Goal: Information Seeking & Learning: Learn about a topic

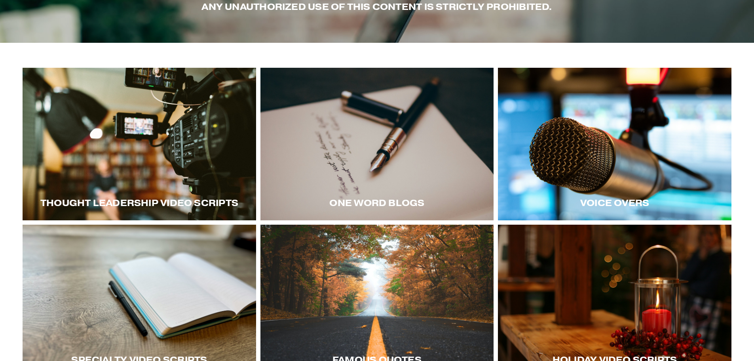
scroll to position [118, 0]
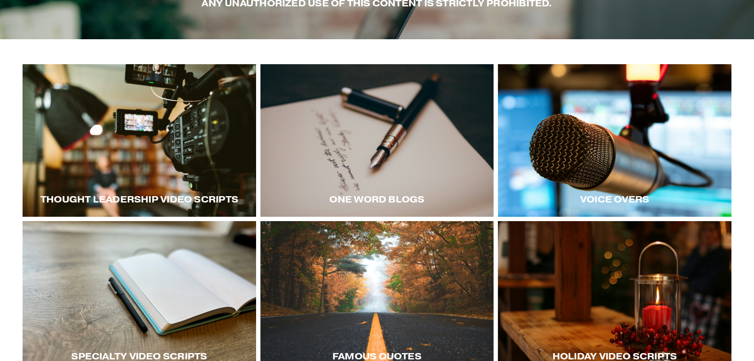
click at [181, 164] on div at bounding box center [140, 140] width 234 height 152
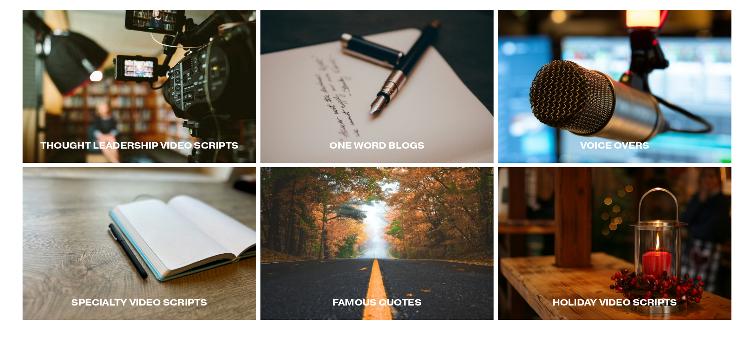
scroll to position [158, 0]
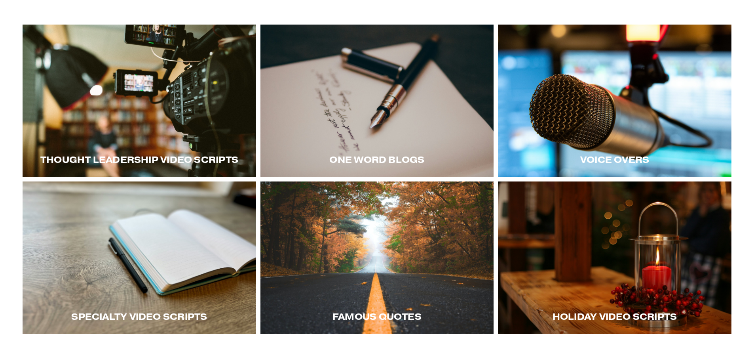
click at [179, 125] on div at bounding box center [140, 101] width 234 height 152
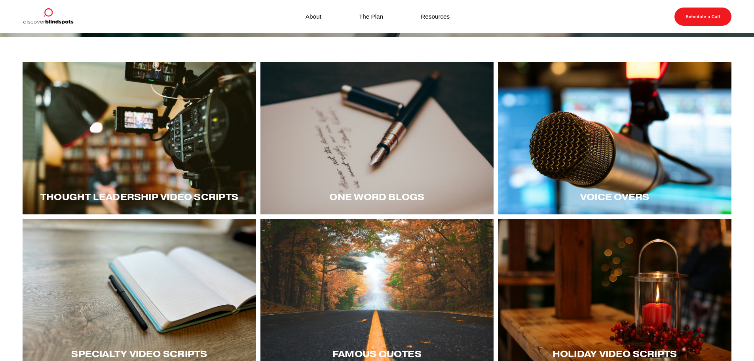
scroll to position [118, 0]
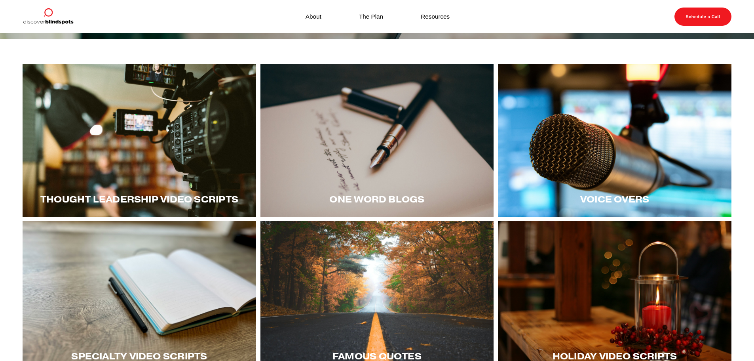
click at [176, 152] on div at bounding box center [140, 140] width 234 height 152
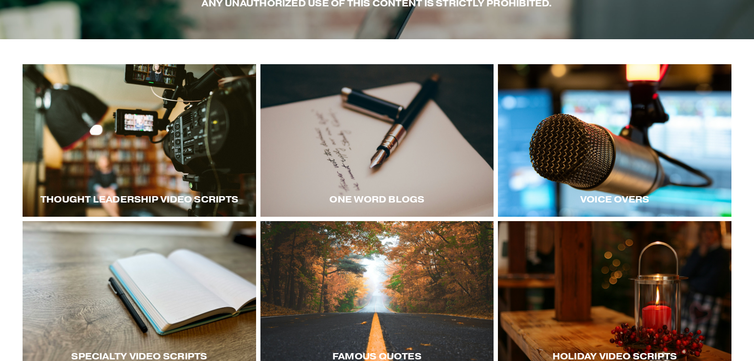
scroll to position [158, 0]
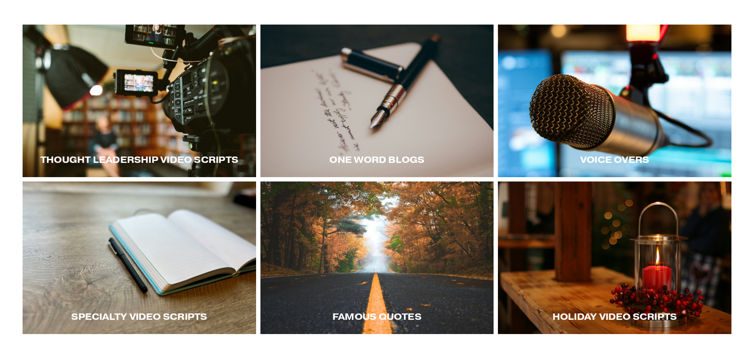
click at [148, 281] on div at bounding box center [140, 257] width 234 height 152
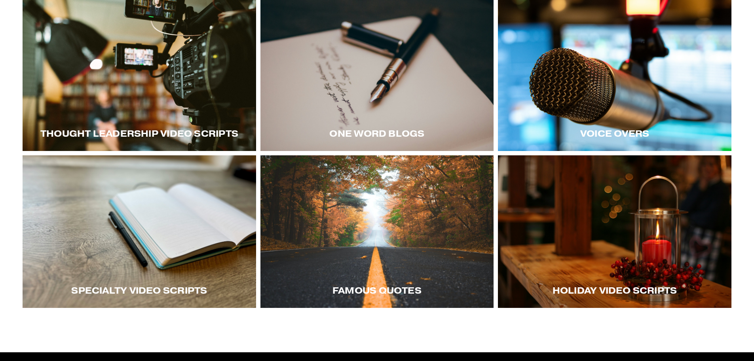
scroll to position [197, 0]
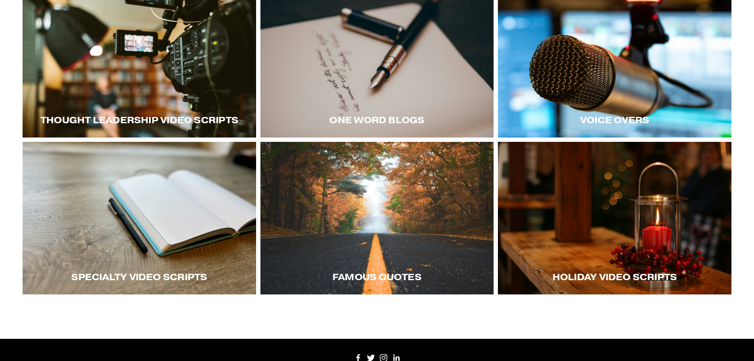
click at [583, 193] on div at bounding box center [615, 218] width 234 height 152
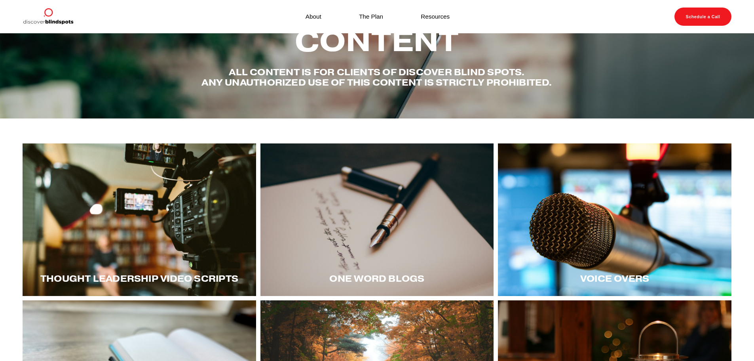
scroll to position [0, 0]
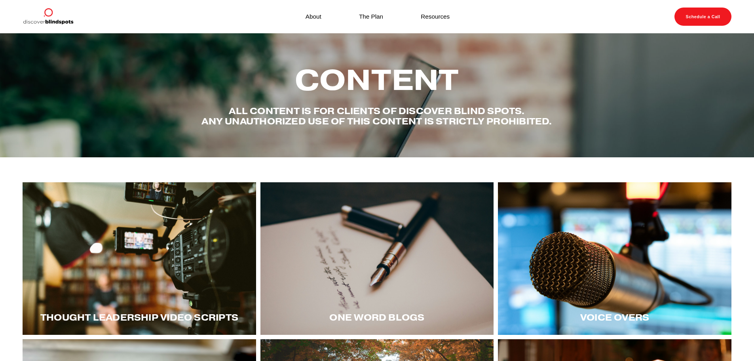
click at [370, 15] on link "The Plan" at bounding box center [371, 16] width 24 height 11
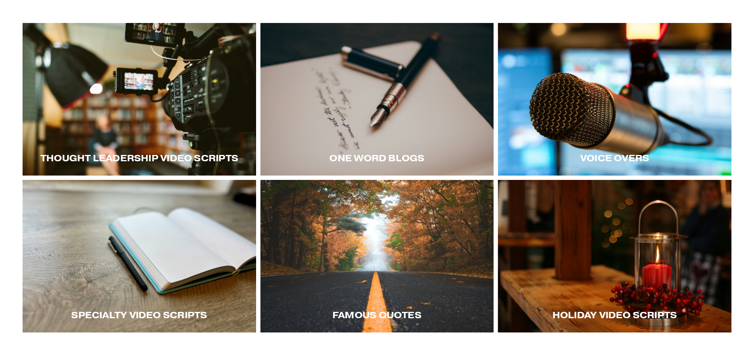
scroll to position [158, 0]
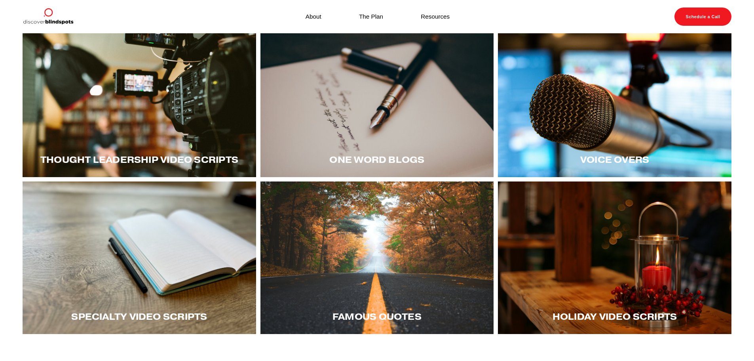
click at [179, 268] on div at bounding box center [140, 257] width 234 height 152
click at [616, 110] on div at bounding box center [615, 101] width 234 height 152
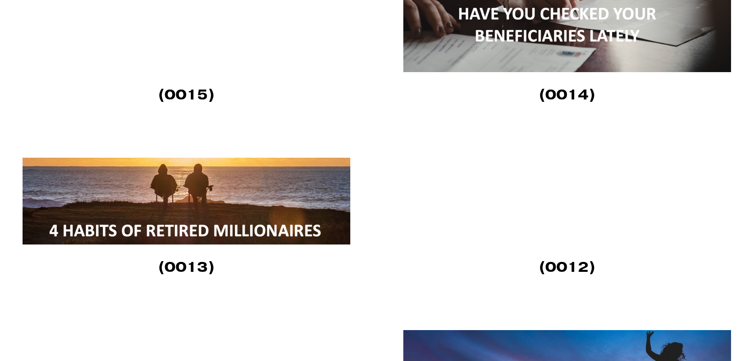
scroll to position [1583, 0]
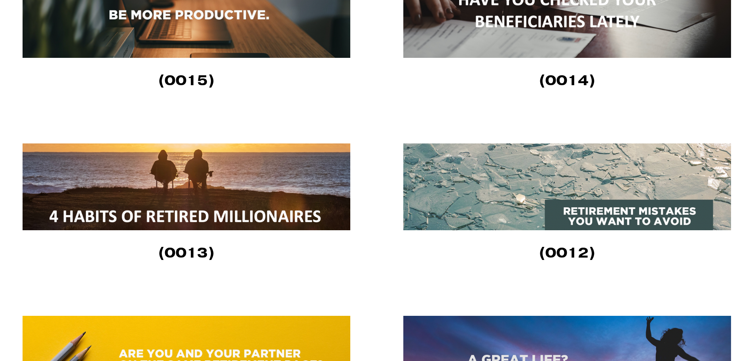
click at [584, 206] on img at bounding box center [567, 186] width 328 height 87
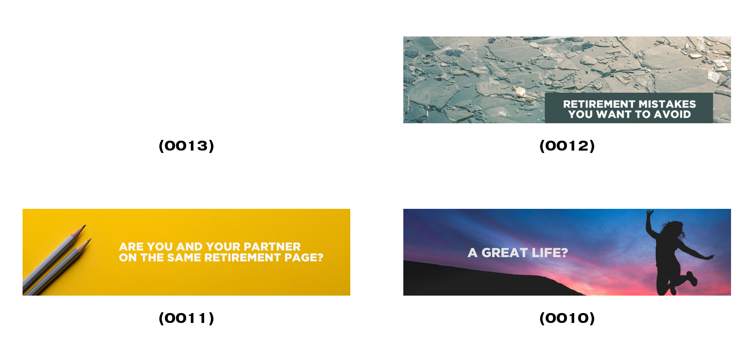
scroll to position [1702, 0]
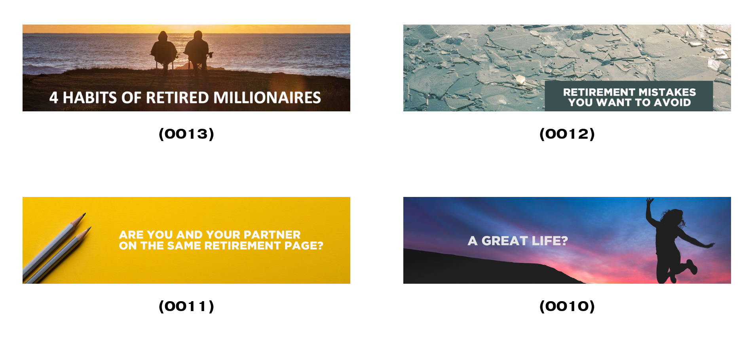
click at [255, 236] on img at bounding box center [187, 240] width 328 height 87
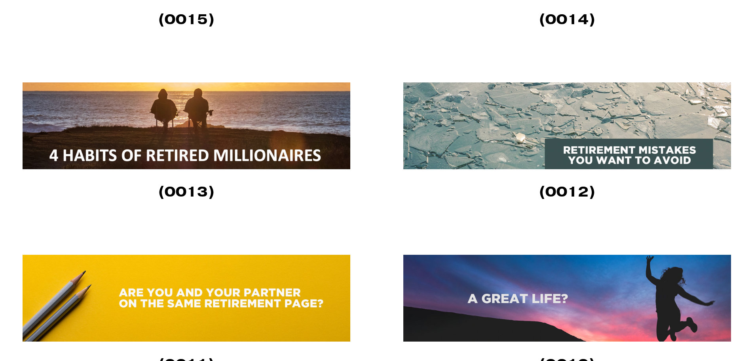
scroll to position [1636, 0]
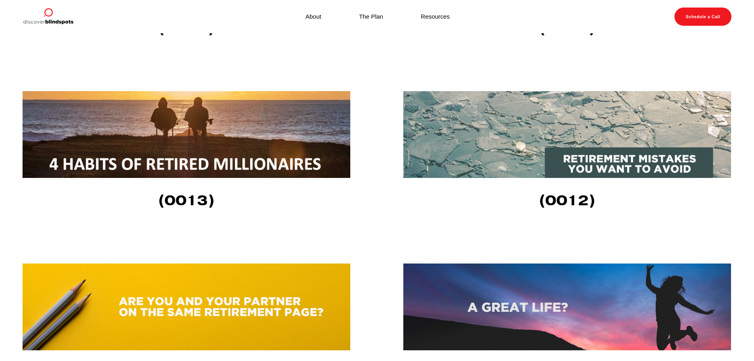
click at [175, 152] on img at bounding box center [187, 134] width 328 height 87
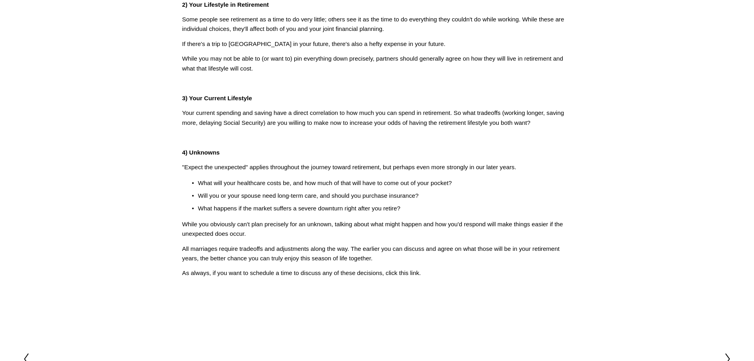
scroll to position [277, 0]
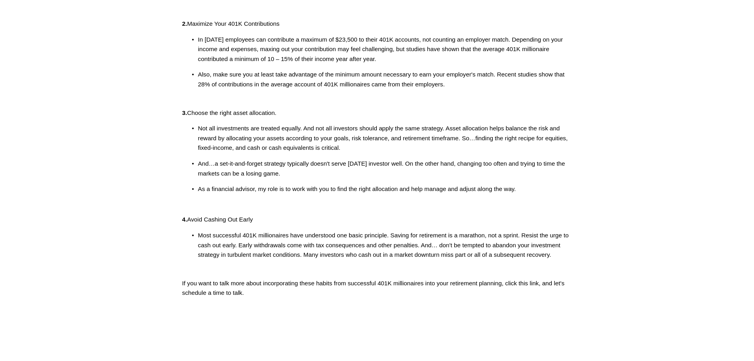
scroll to position [198, 0]
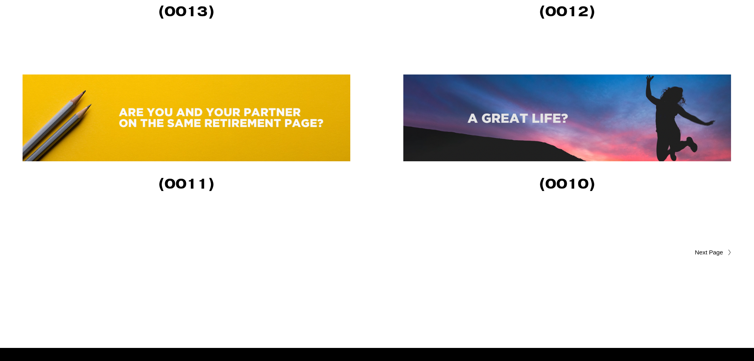
scroll to position [1873, 0]
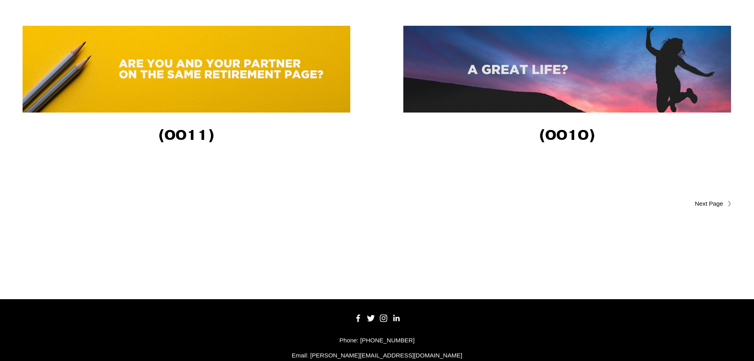
click at [728, 204] on icon at bounding box center [730, 203] width 4 height 6
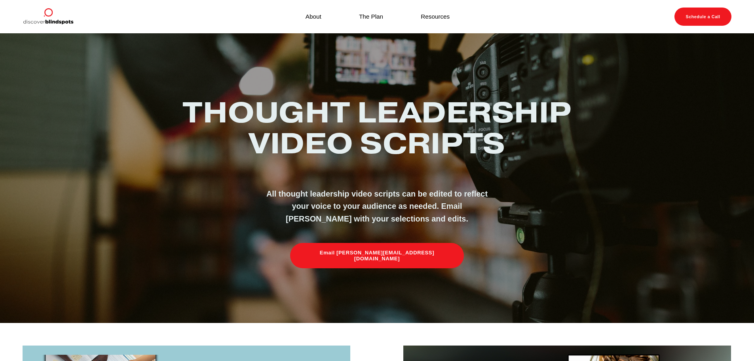
scroll to position [0, 0]
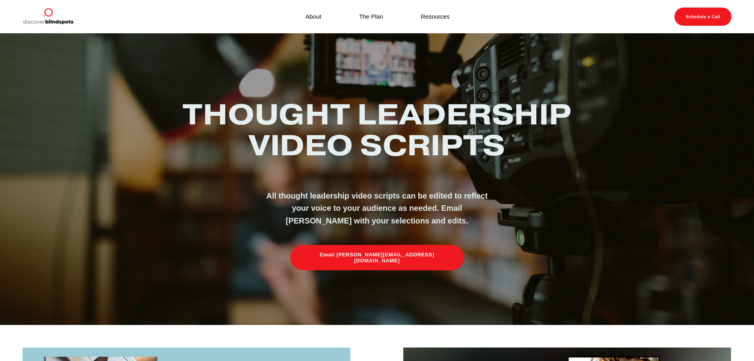
click at [315, 15] on link "About" at bounding box center [314, 16] width 16 height 11
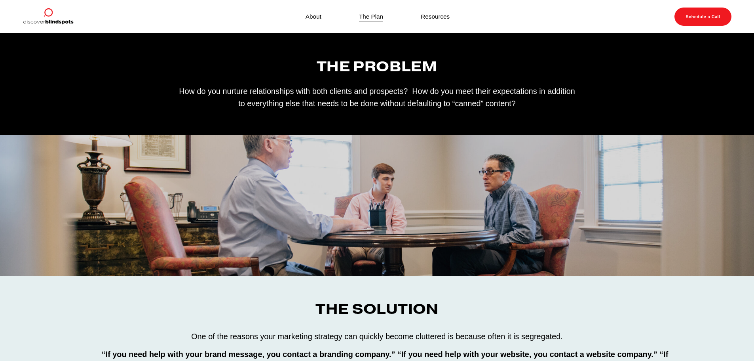
click at [431, 16] on link "Resources" at bounding box center [435, 16] width 29 height 11
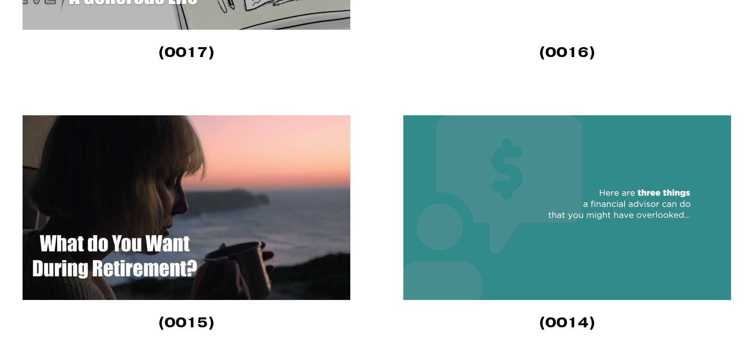
scroll to position [2058, 0]
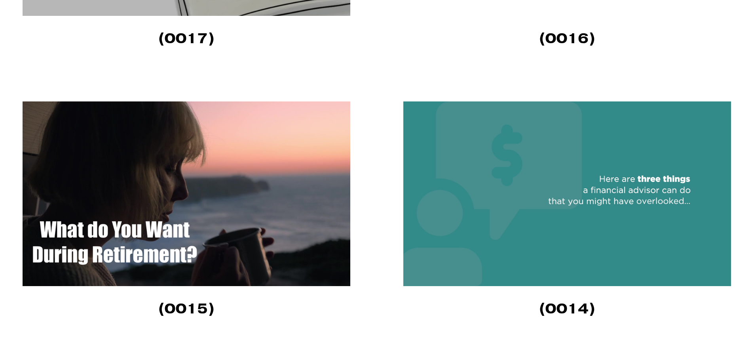
click at [199, 200] on img at bounding box center [187, 193] width 328 height 184
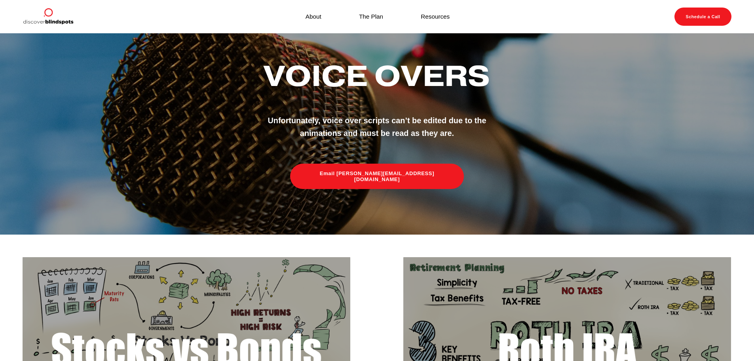
scroll to position [0, 0]
